Goal: Check status: Check status

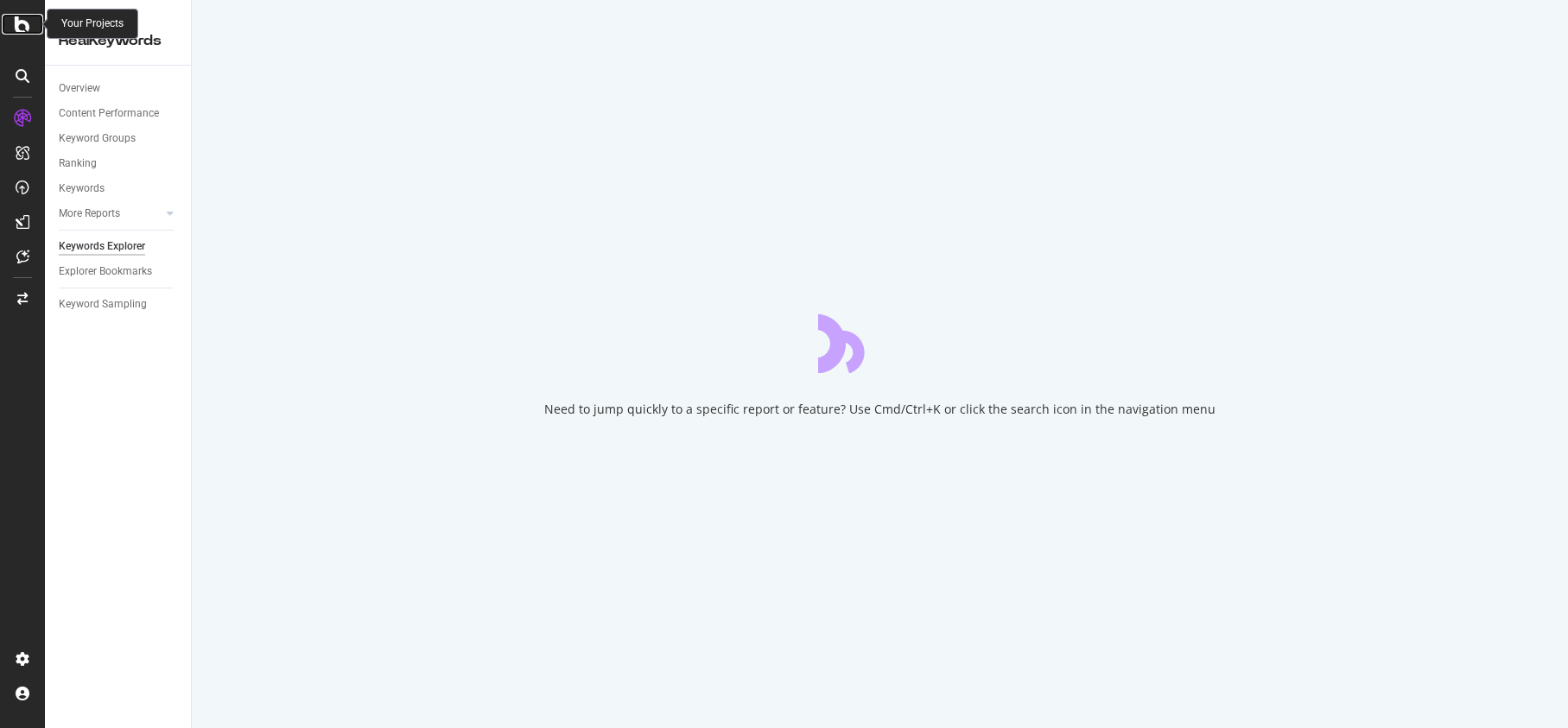
click at [31, 22] on div at bounding box center [22, 24] width 41 height 21
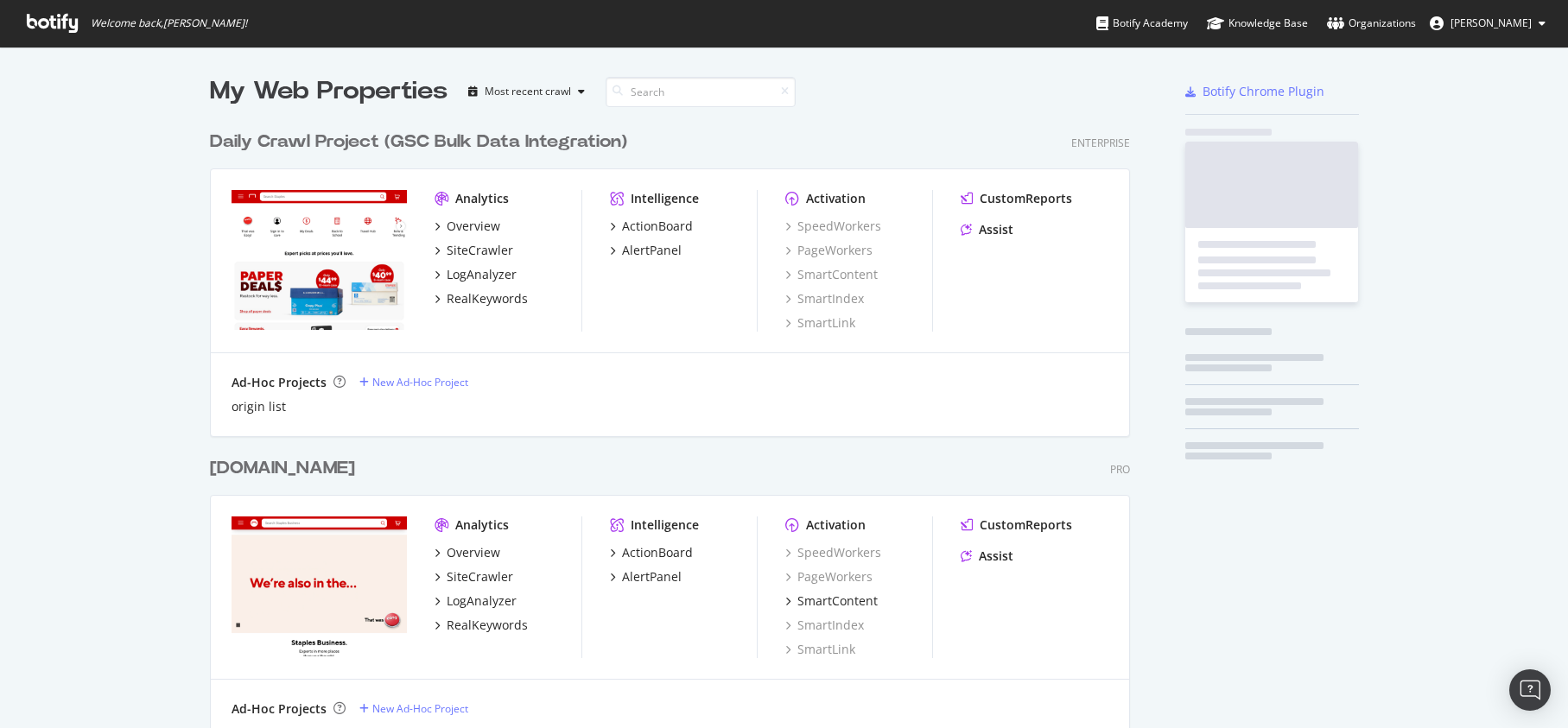
scroll to position [728, 1568]
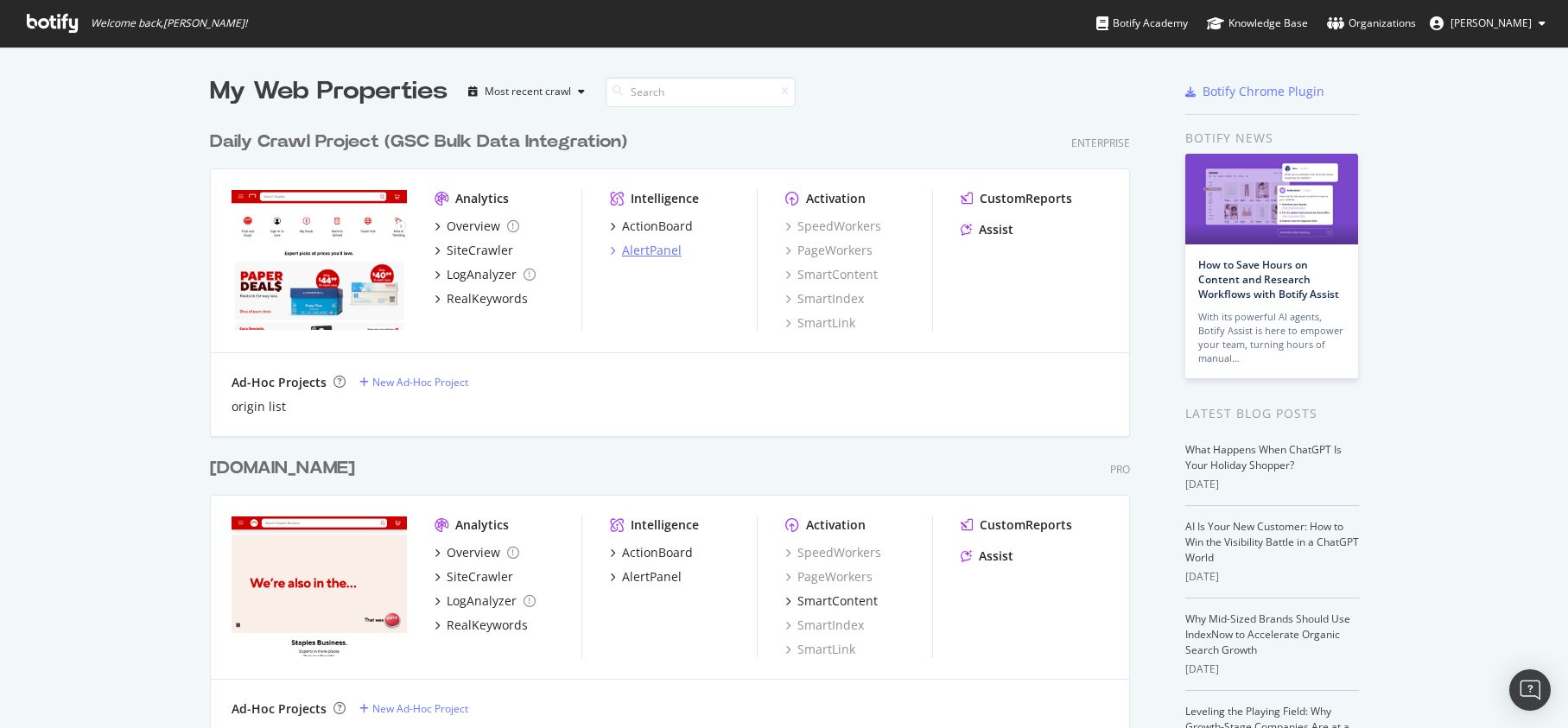
click at [665, 251] on div "AlertPanel" at bounding box center [652, 251] width 59 height 17
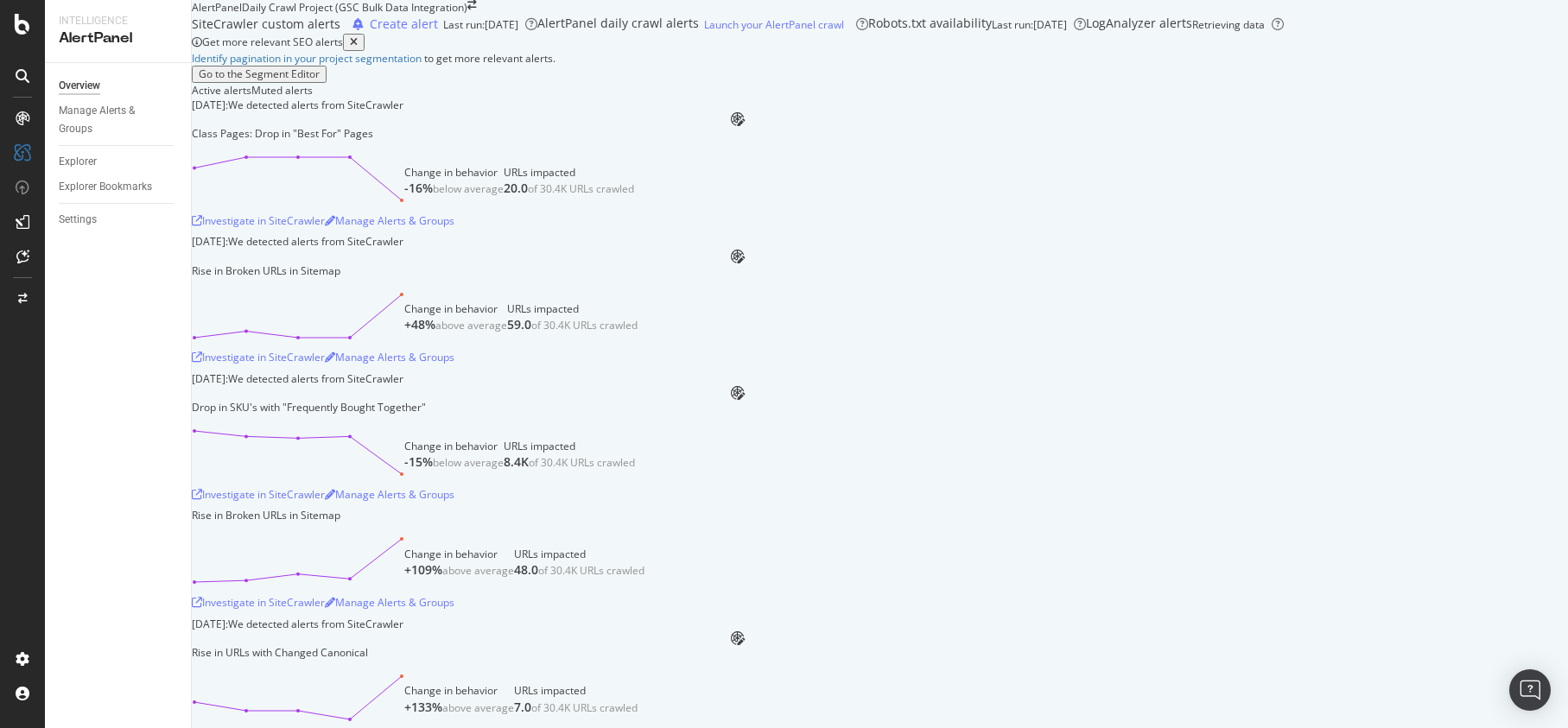
scroll to position [209, 0]
